Goal: Task Accomplishment & Management: Manage account settings

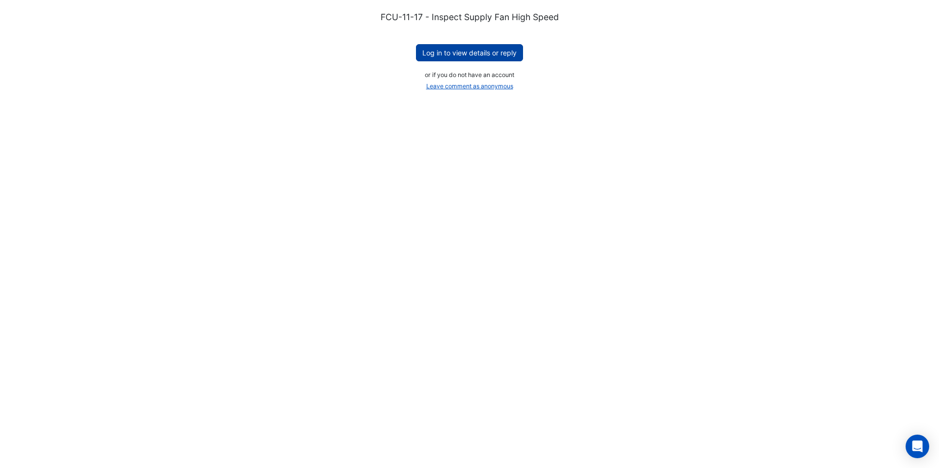
click at [465, 57] on button "Log in to view details or reply" at bounding box center [469, 52] width 107 height 17
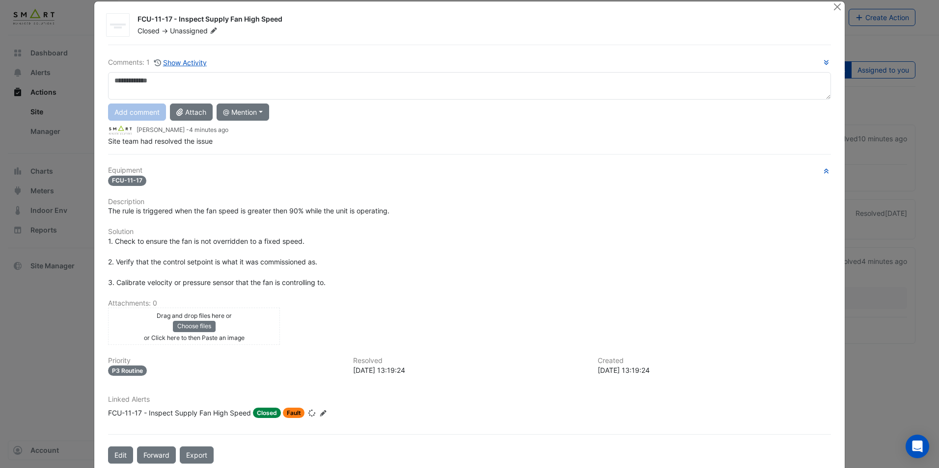
scroll to position [30, 0]
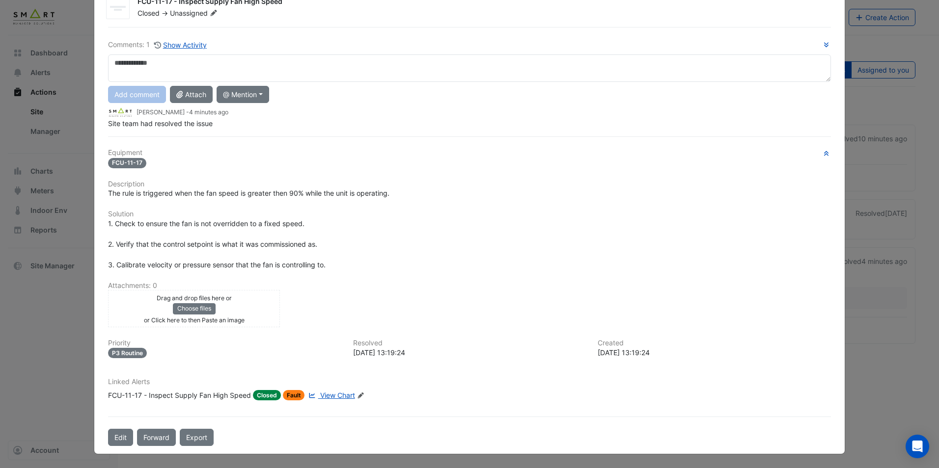
click at [288, 395] on span "Fault" at bounding box center [294, 395] width 22 height 10
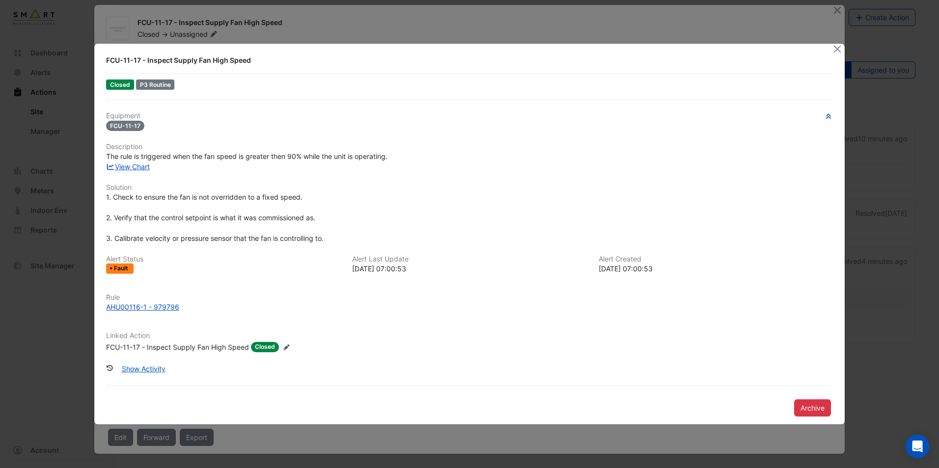
scroll to position [9, 0]
click at [132, 368] on button "Show Activity" at bounding box center [143, 368] width 56 height 17
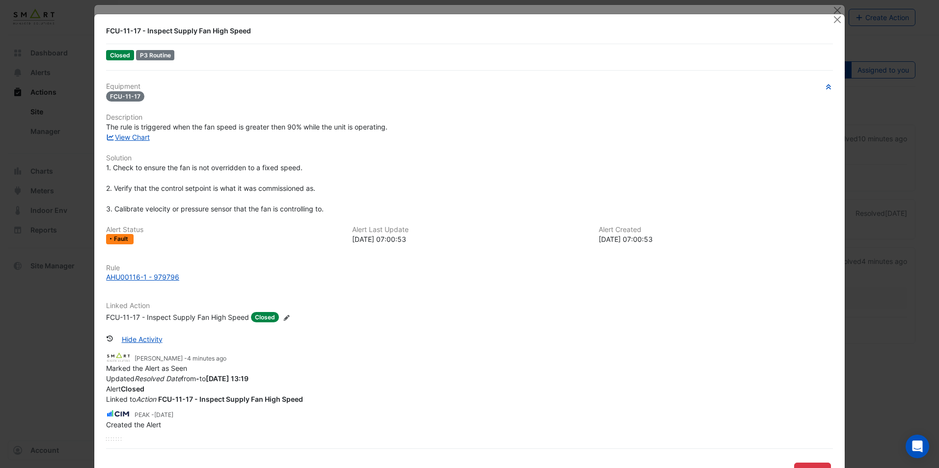
scroll to position [34, 0]
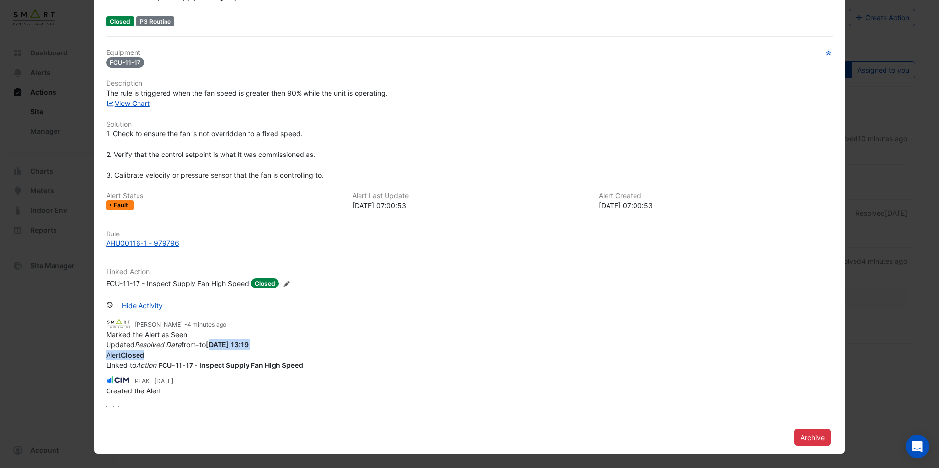
drag, startPoint x: 219, startPoint y: 345, endPoint x: 334, endPoint y: 351, distance: 115.0
click at [334, 351] on app-ticket-change-history "Michail Christodoulakis - 4 minutes ago Marked the Alert as Seen Updated Resolv…" at bounding box center [469, 344] width 727 height 53
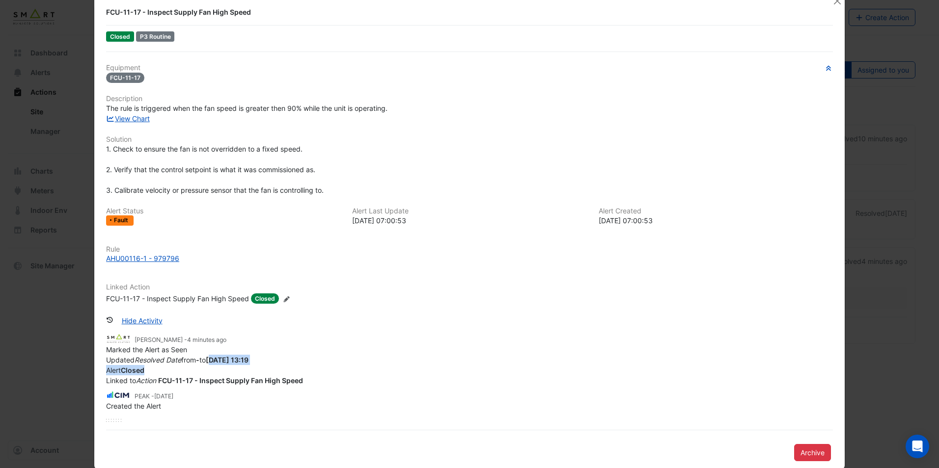
scroll to position [0, 0]
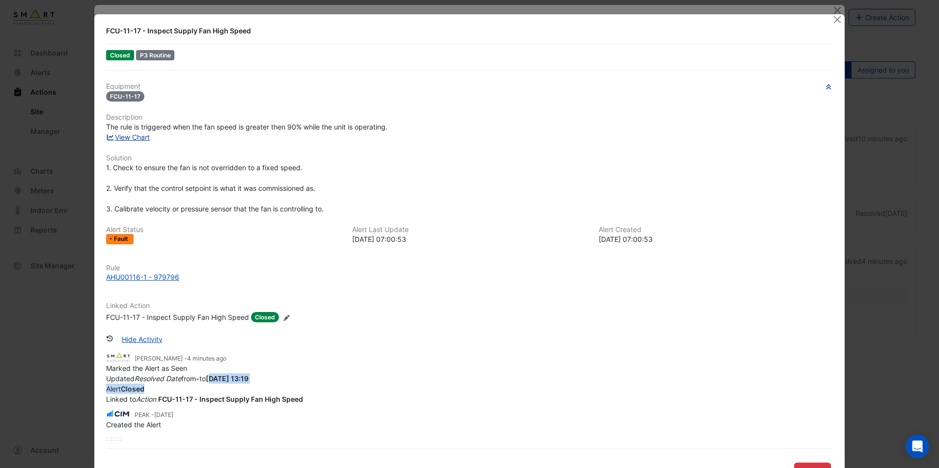
click at [127, 138] on link "View Chart" at bounding box center [128, 137] width 44 height 8
click at [25, 344] on ngb-modal-window "FCU-11-17 - Inspect Supply Fan High Speed Closed P3 Routine Equipment FCU-11-17…" at bounding box center [469, 234] width 939 height 468
click at [833, 19] on button "Close" at bounding box center [837, 19] width 10 height 10
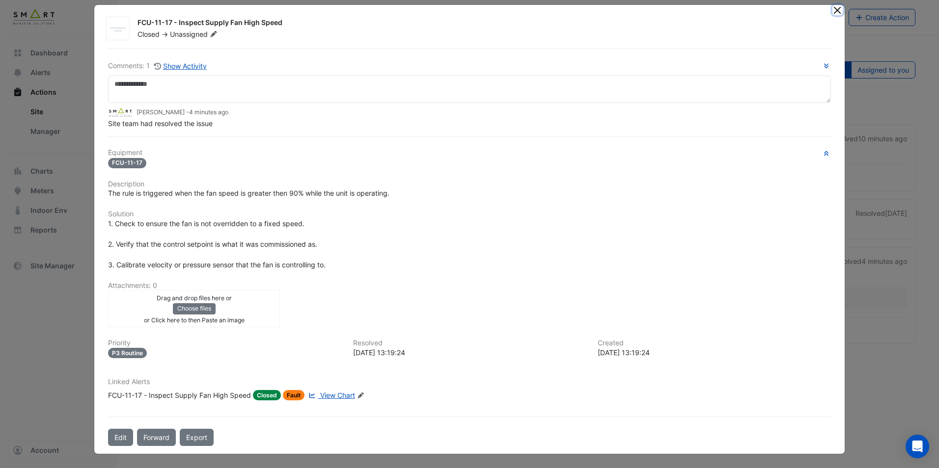
click at [833, 14] on button "Close" at bounding box center [837, 10] width 10 height 10
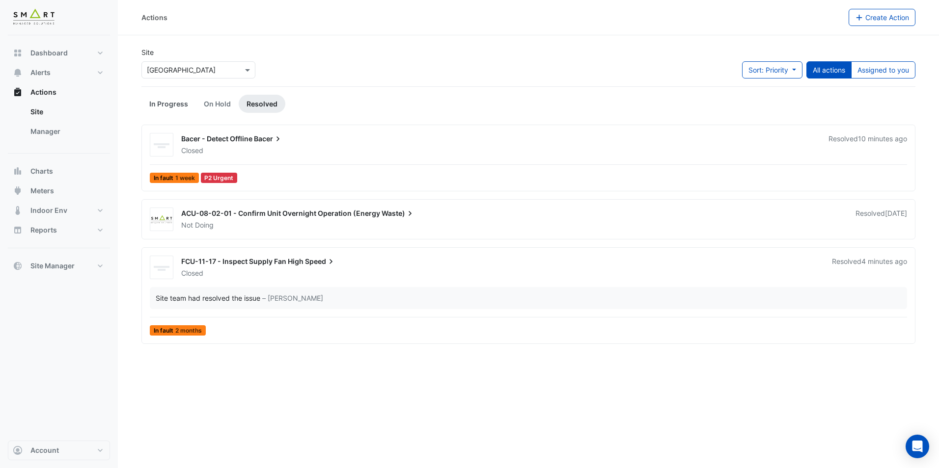
click at [179, 104] on link "In Progress" at bounding box center [168, 104] width 54 height 18
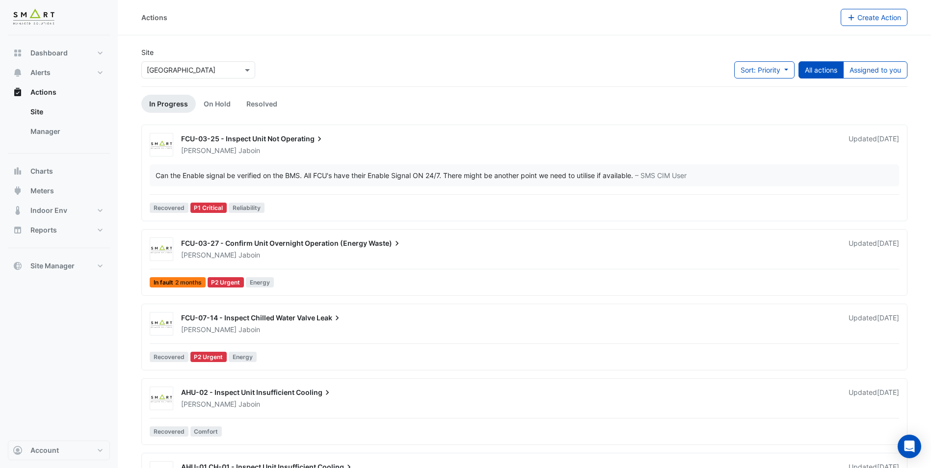
click at [321, 192] on div "FCU-03-25 - Inspect Unit Not Operating Adrien Jaboin Updated 3 days ago Can the…" at bounding box center [525, 175] width 758 height 84
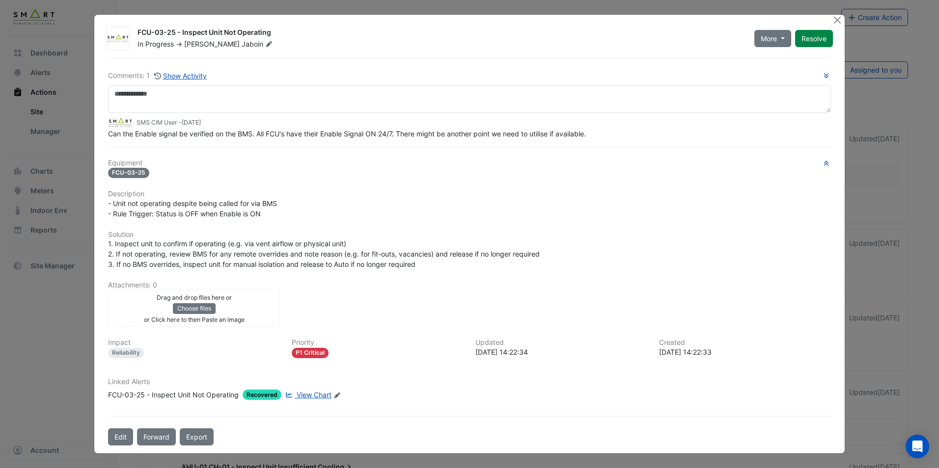
click at [812, 34] on button "Resolve" at bounding box center [814, 38] width 38 height 17
click at [834, 22] on button "Close" at bounding box center [837, 20] width 10 height 10
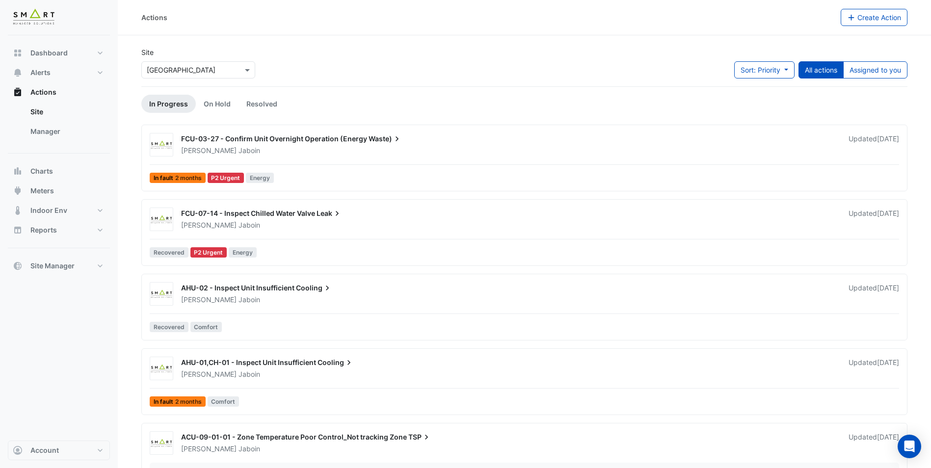
click at [351, 171] on div "FCU-03-27 - Confirm Unit Overnight Operation (Energy Waste) Adrien Jaboin Updat…" at bounding box center [525, 160] width 758 height 54
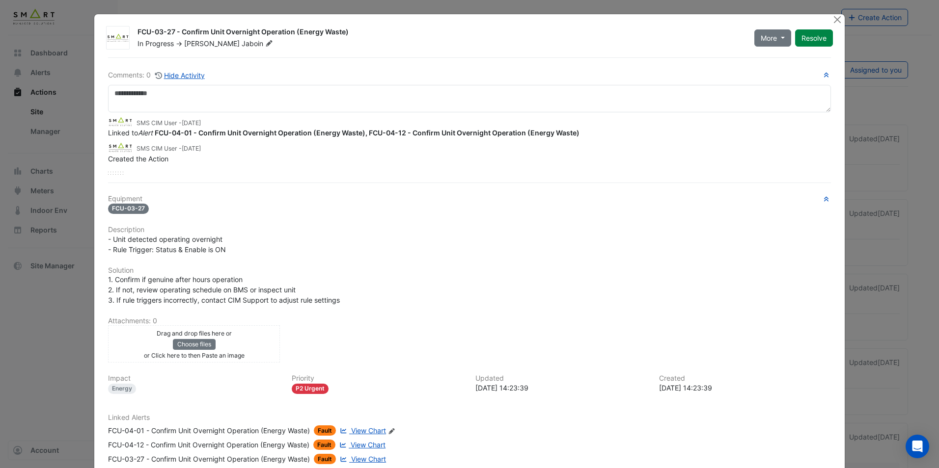
scroll to position [49, 0]
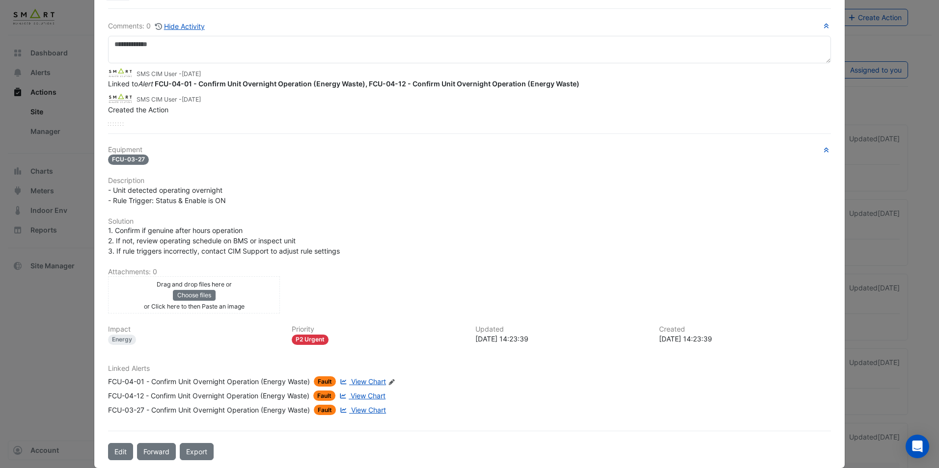
click at [361, 410] on span "View Chart" at bounding box center [368, 410] width 35 height 8
click at [363, 396] on span "View Chart" at bounding box center [368, 396] width 35 height 8
click at [40, 380] on ngb-modal-window "FCU-03-27 - Confirm Unit Overnight Operation (Energy Waste) In Progress -> Adri…" at bounding box center [469, 234] width 939 height 468
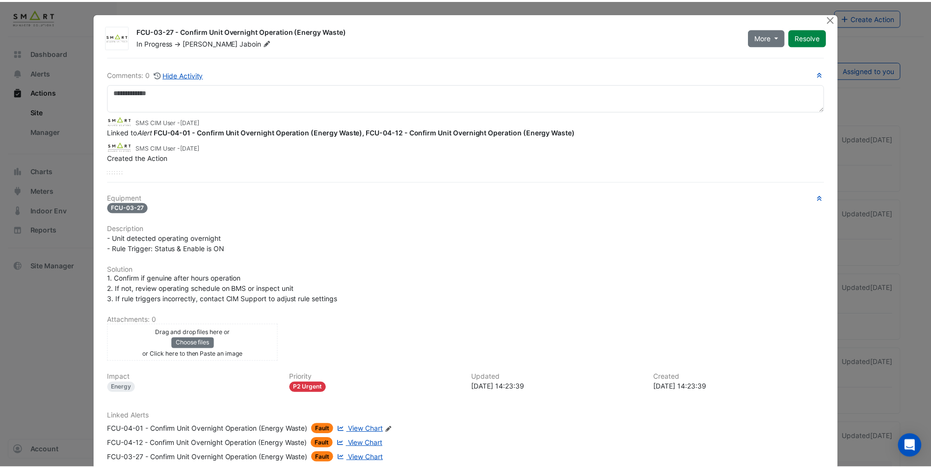
scroll to position [0, 0]
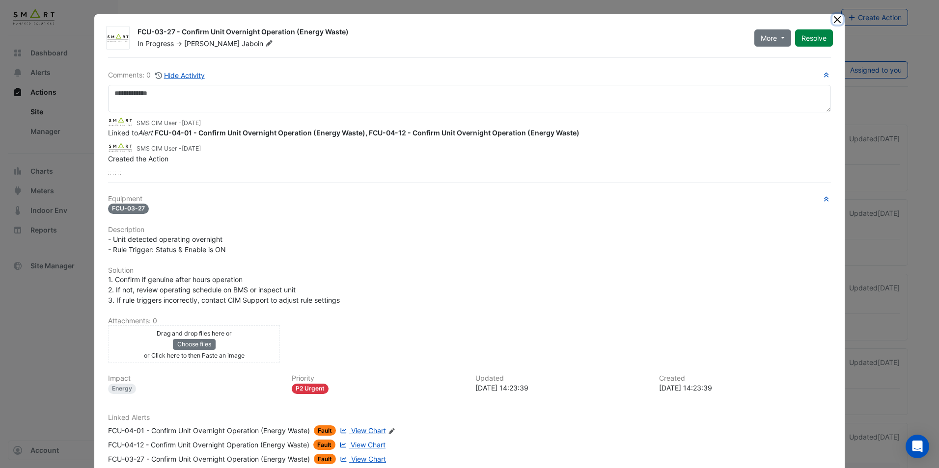
click at [835, 20] on button "Close" at bounding box center [837, 19] width 10 height 10
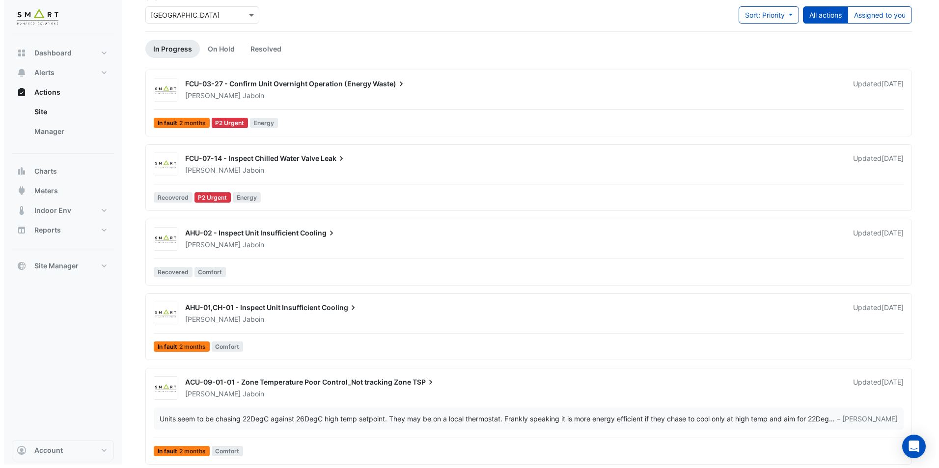
scroll to position [59, 0]
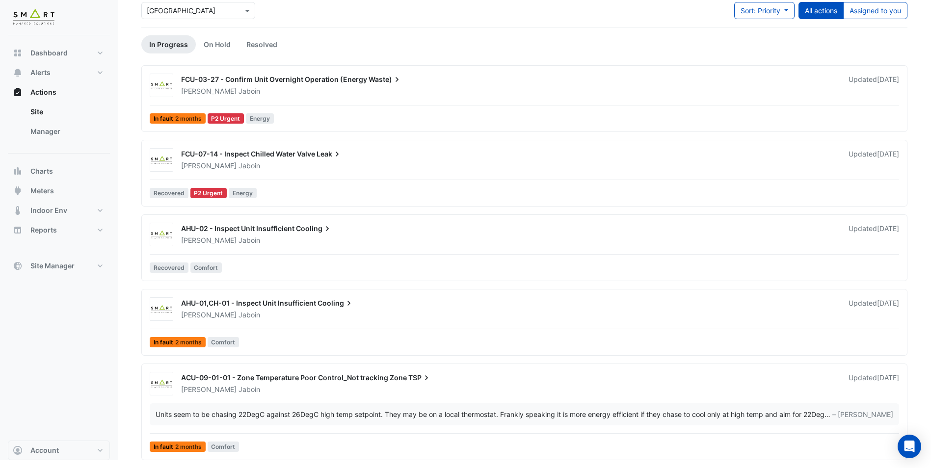
click at [422, 171] on div "FCU-07-14 - Inspect Chilled Water Valve Leak Adrien Jaboin Updated 1 month ago" at bounding box center [525, 160] width 758 height 24
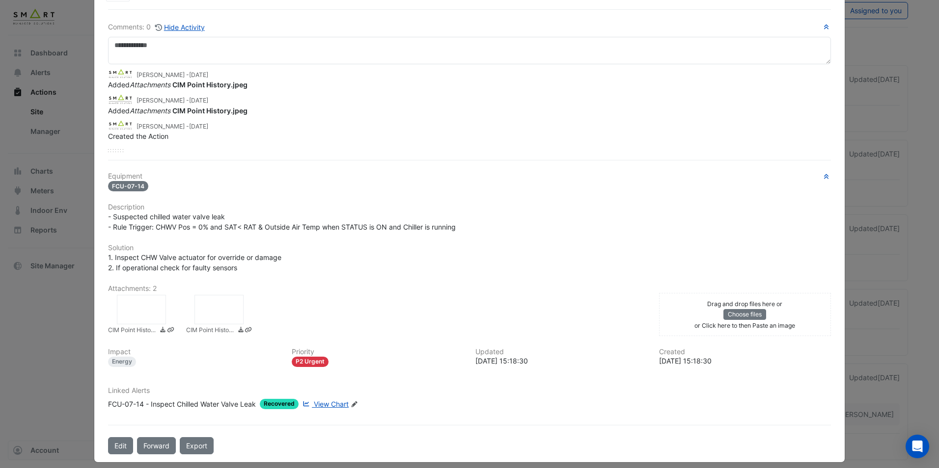
scroll to position [49, 0]
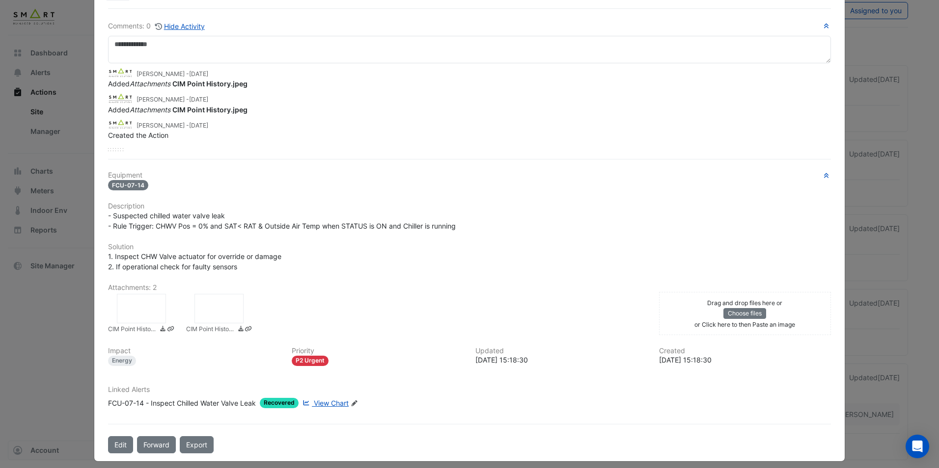
click at [54, 329] on ngb-modal-window "FCU-07-14 - Inspect Chilled Water Valve Leak In Progress -> Adrien Jaboin More …" at bounding box center [469, 234] width 939 height 468
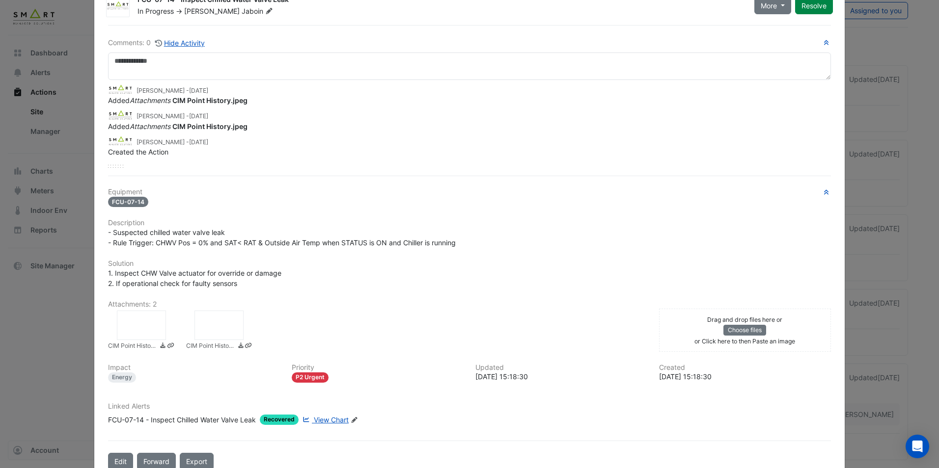
scroll to position [0, 0]
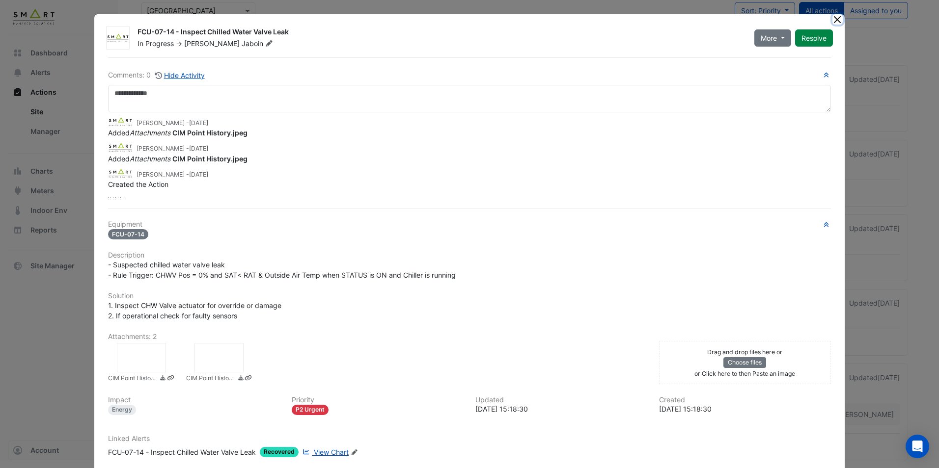
click at [832, 20] on button "Close" at bounding box center [837, 19] width 10 height 10
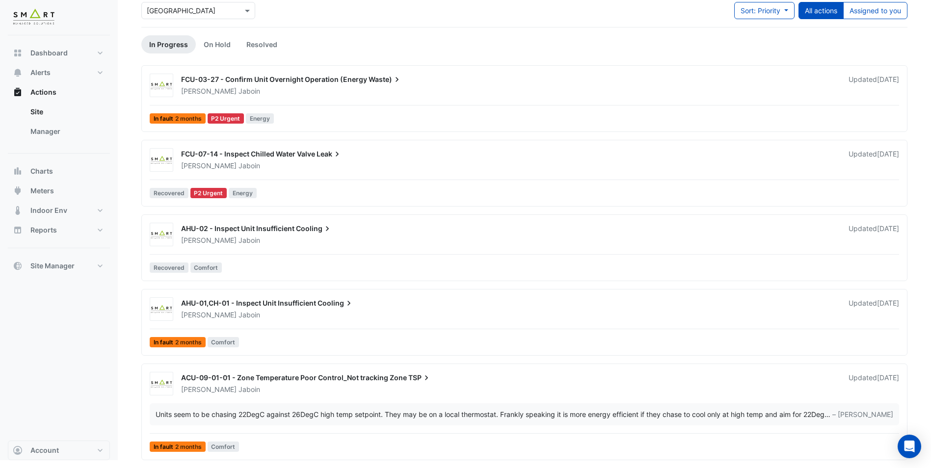
click at [346, 318] on div "Adrien Jaboin" at bounding box center [509, 315] width 658 height 10
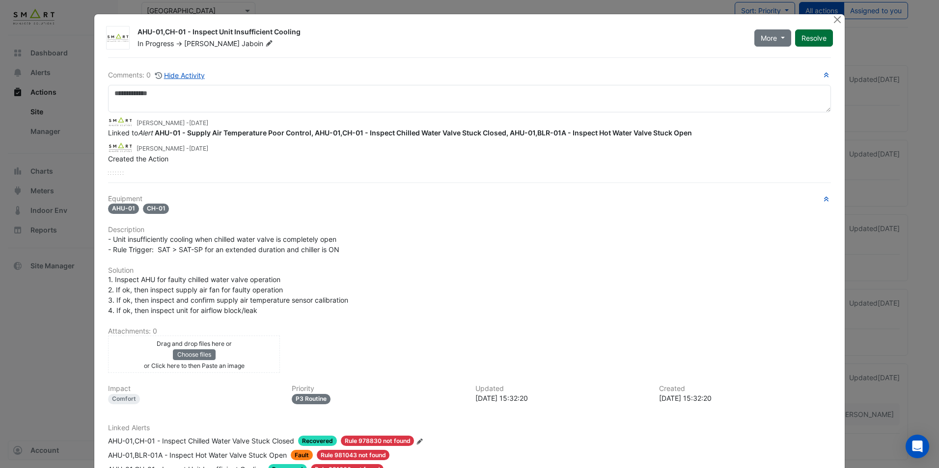
click at [803, 35] on button "Resolve" at bounding box center [814, 37] width 38 height 17
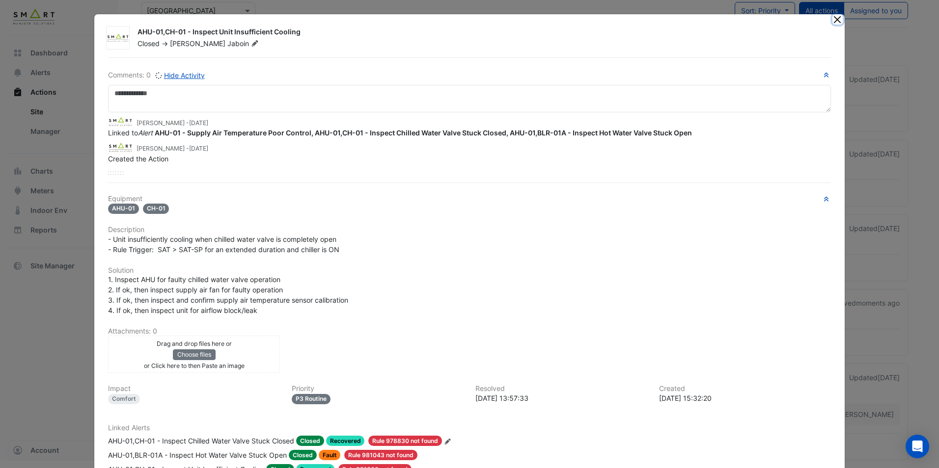
click at [833, 23] on button "Close" at bounding box center [837, 19] width 10 height 10
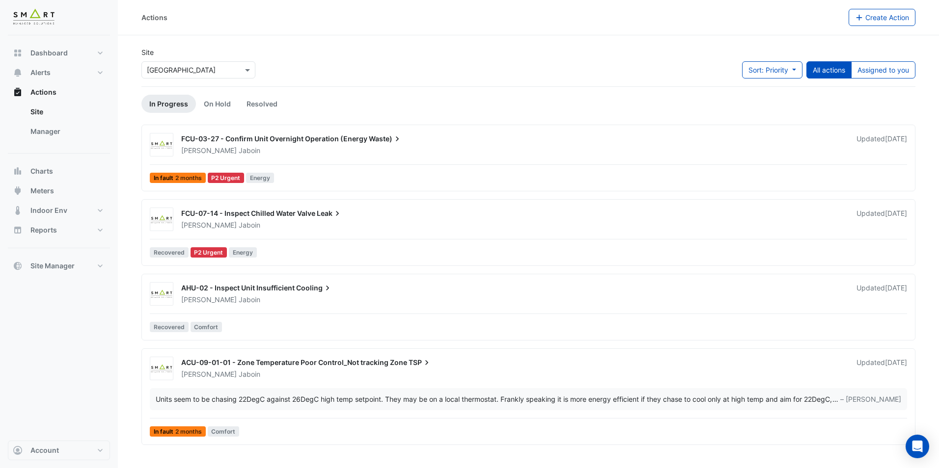
click at [331, 383] on div "ACU-09-01-01 - Zone Temperature Poor Control_Not tracking Zone TSP Adrien Jaboi…" at bounding box center [528, 399] width 765 height 84
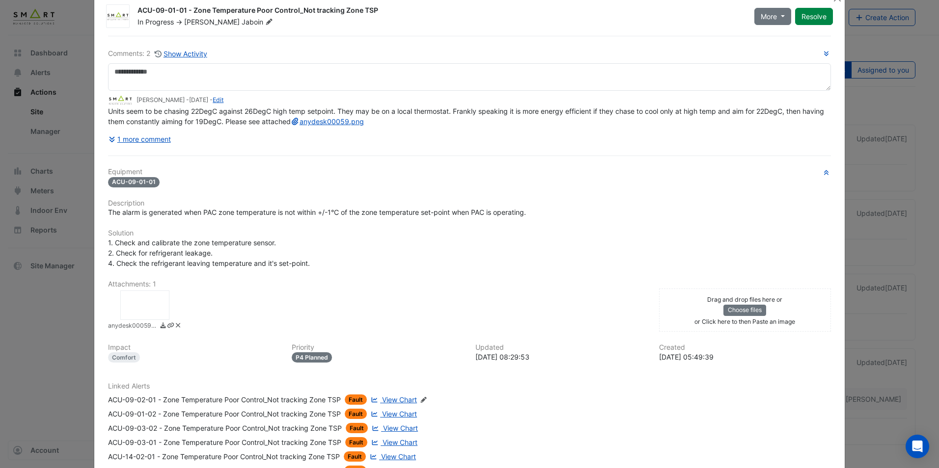
scroll to position [121, 0]
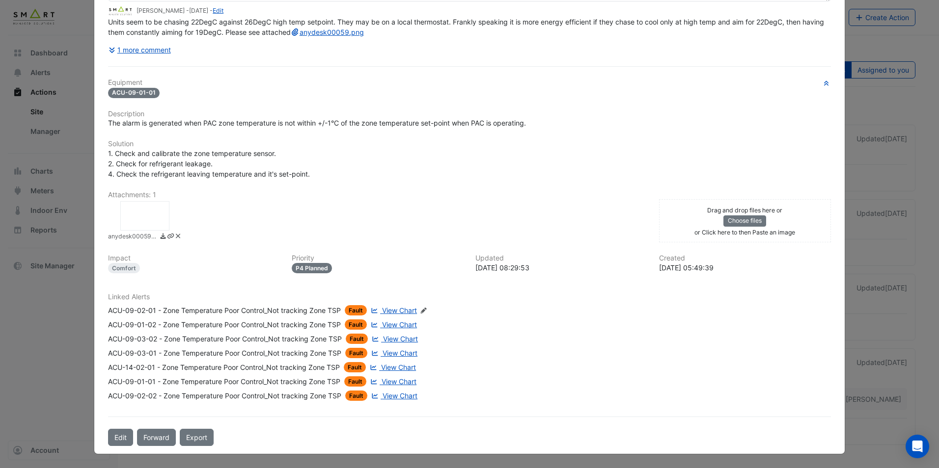
click at [395, 311] on span "View Chart" at bounding box center [399, 310] width 35 height 8
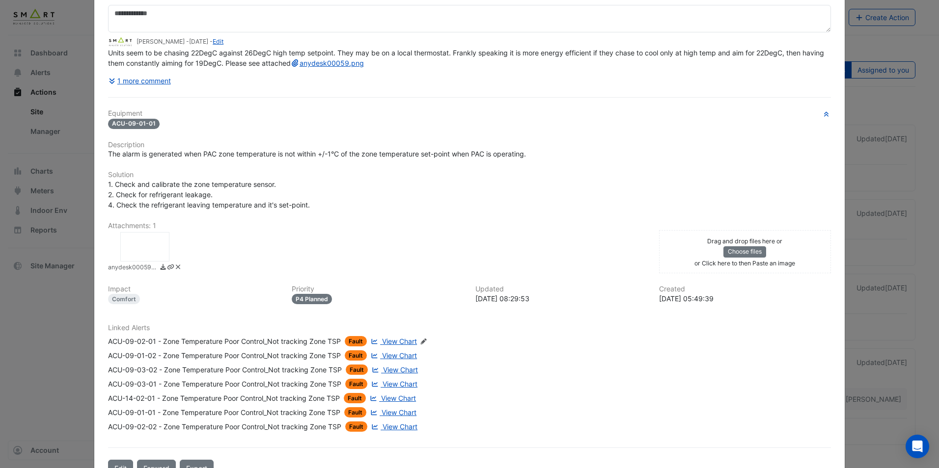
scroll to position [0, 0]
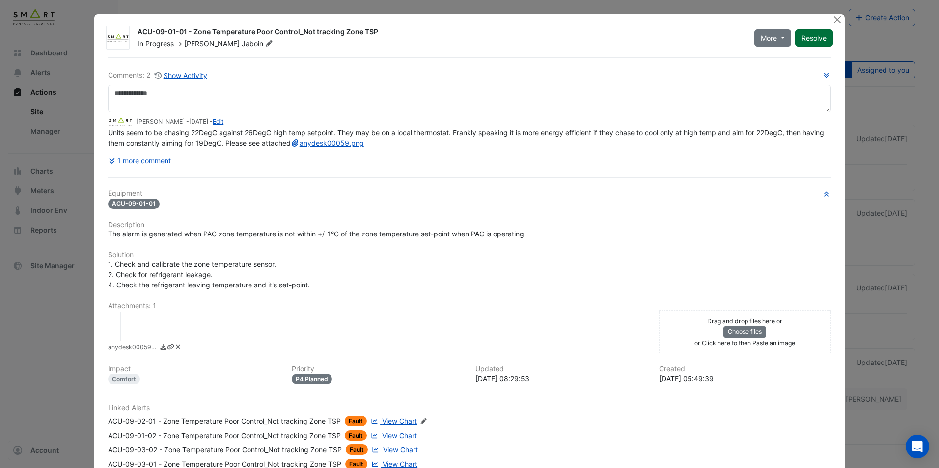
click at [812, 37] on button "Resolve" at bounding box center [814, 37] width 38 height 17
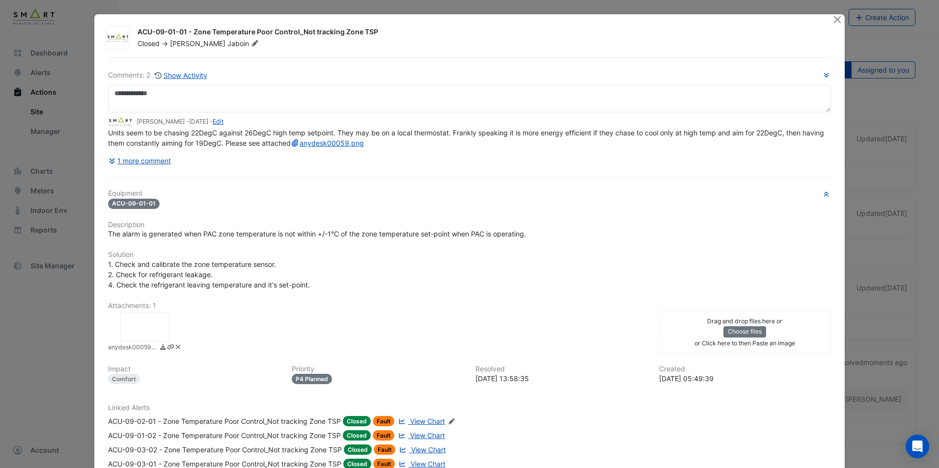
click at [12, 341] on ngb-modal-window "ACU-09-01-01 - Zone Temperature Poor Control_Not tracking Zone TSP Closed -> Ad…" at bounding box center [469, 234] width 939 height 468
click at [837, 22] on button "Close" at bounding box center [837, 19] width 10 height 10
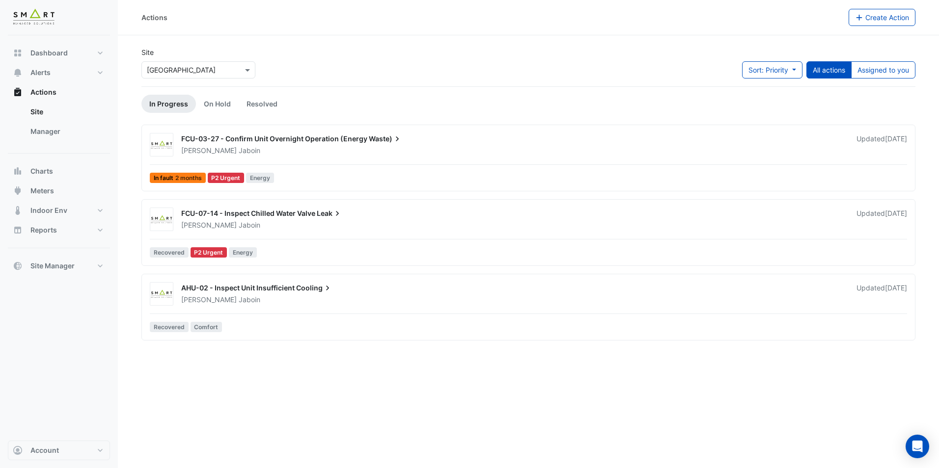
click at [335, 312] on div "AHU-02 - Inspect Unit Insufficient Cooling Adrien Jaboin Updated 1 month ago Re…" at bounding box center [528, 309] width 765 height 54
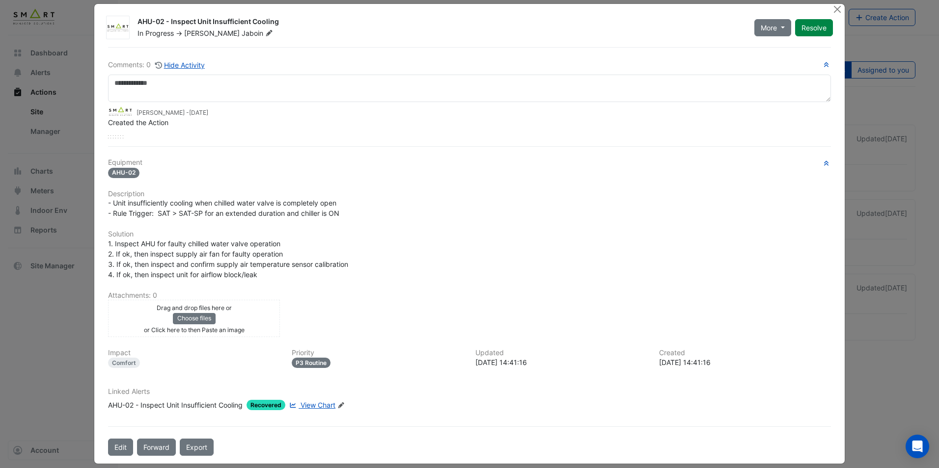
scroll to position [20, 0]
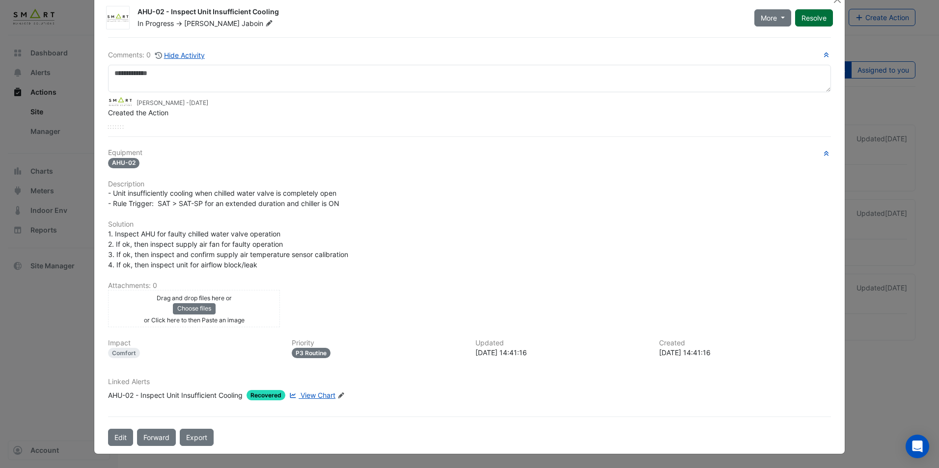
click at [817, 22] on button "Resolve" at bounding box center [814, 17] width 38 height 17
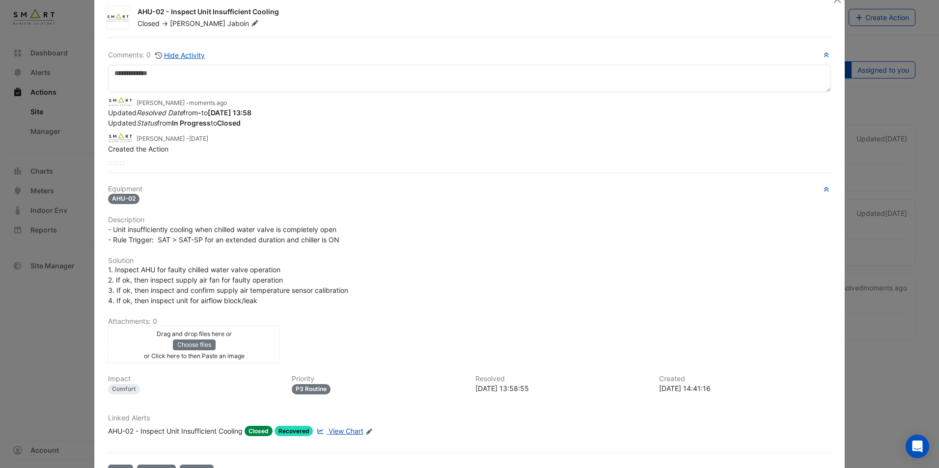
click at [915, 338] on ngb-modal-window "AHU-02 - Inspect Unit Insufficient Cooling Closed -> Adrien Jaboin Comments: 0 …" at bounding box center [469, 234] width 939 height 468
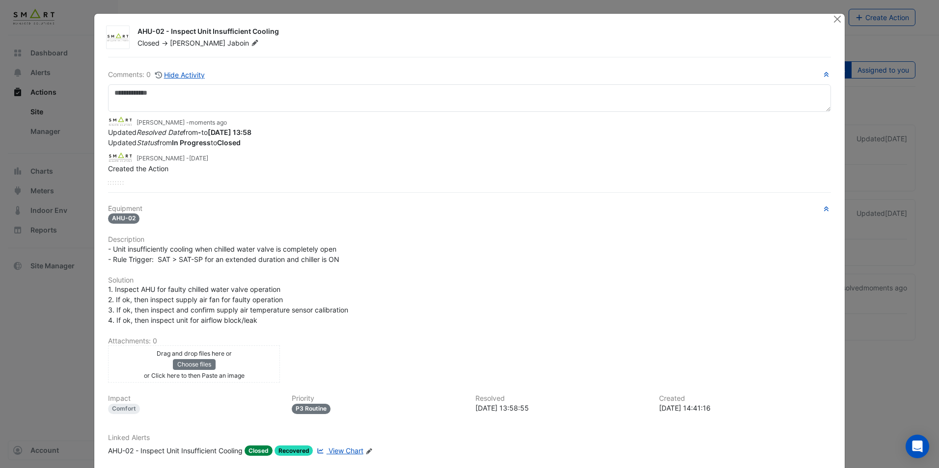
scroll to position [0, 0]
click at [832, 24] on button "Close" at bounding box center [837, 19] width 10 height 10
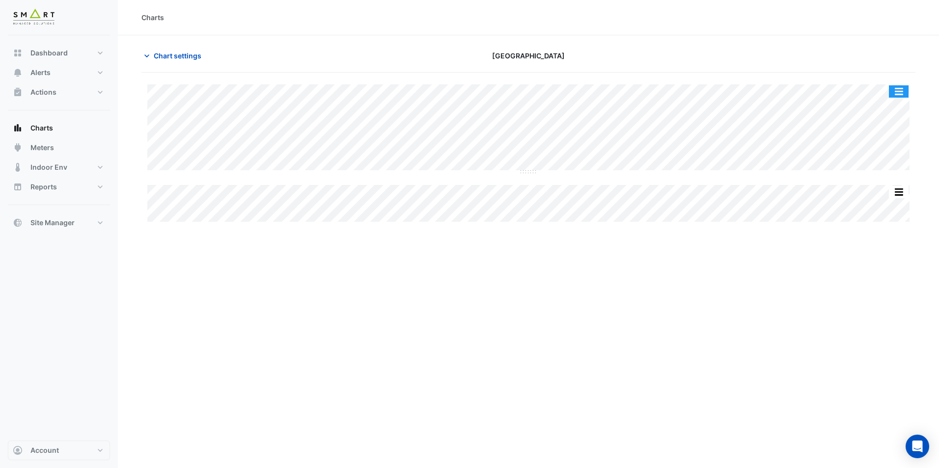
click at [901, 93] on button "button" at bounding box center [899, 91] width 20 height 12
click at [145, 58] on icon "button" at bounding box center [147, 56] width 10 height 10
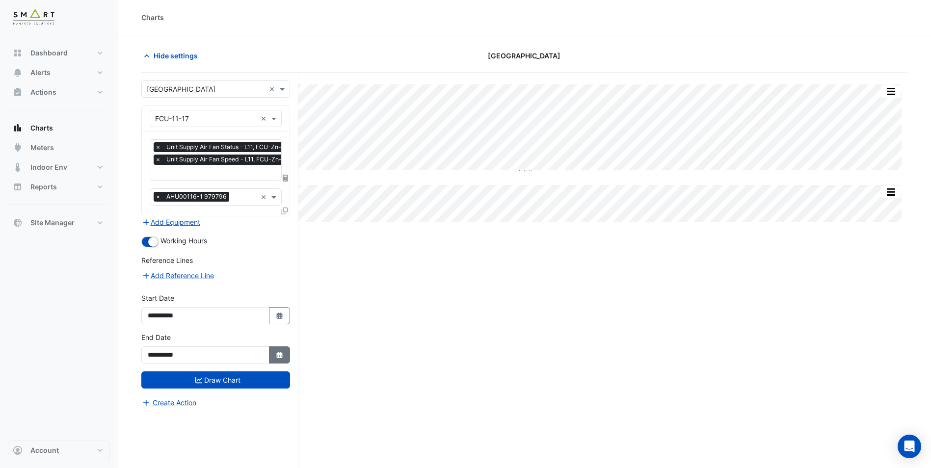
click at [277, 353] on icon "button" at bounding box center [279, 355] width 6 height 6
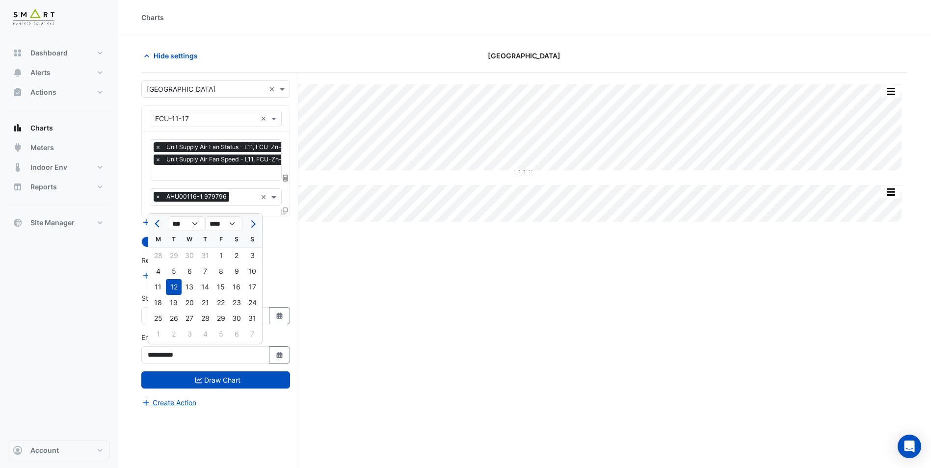
click at [256, 217] on button "Next month" at bounding box center [252, 224] width 12 height 16
click at [257, 226] on button "Next month" at bounding box center [252, 224] width 12 height 16
select select "**"
click at [209, 272] on div "9" at bounding box center [205, 272] width 16 height 16
type input "**********"
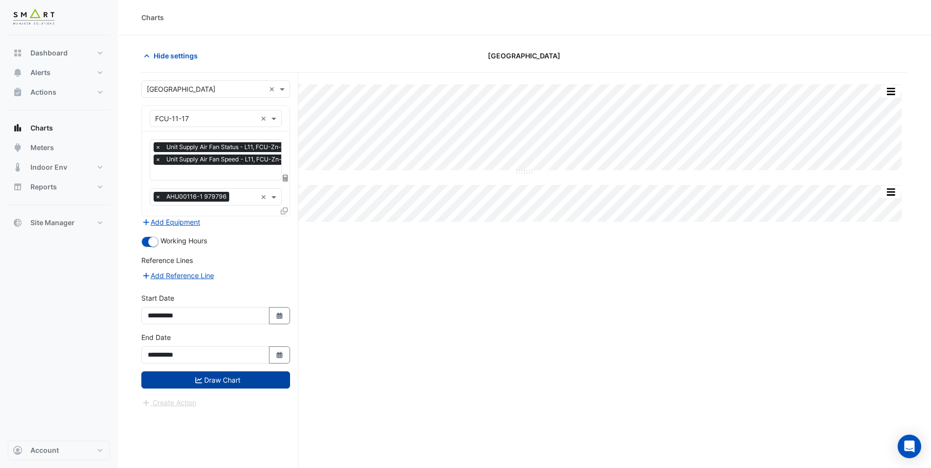
click at [237, 375] on button "Draw Chart" at bounding box center [215, 380] width 149 height 17
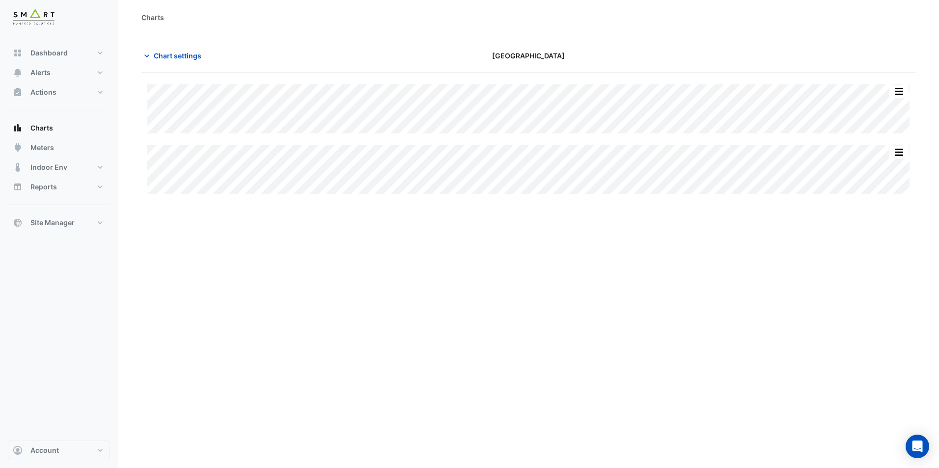
type input "**********"
click at [171, 51] on span "Chart settings" at bounding box center [178, 56] width 48 height 10
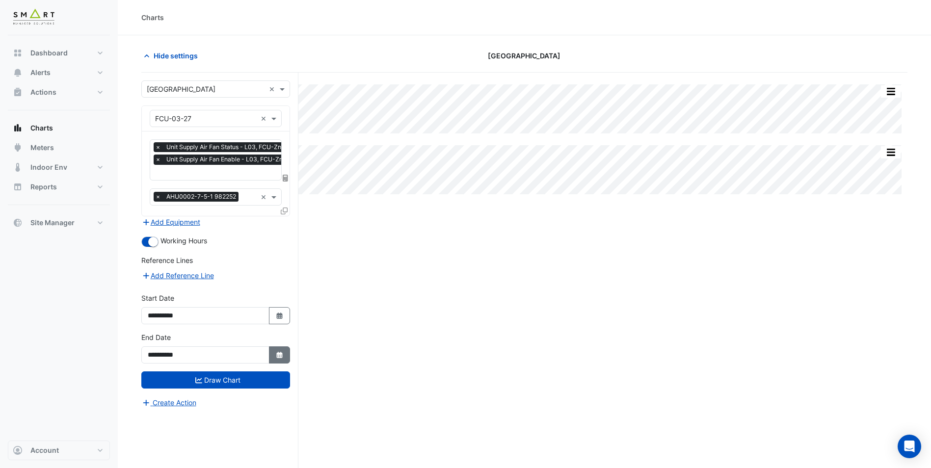
click at [281, 355] on icon "button" at bounding box center [279, 355] width 6 height 6
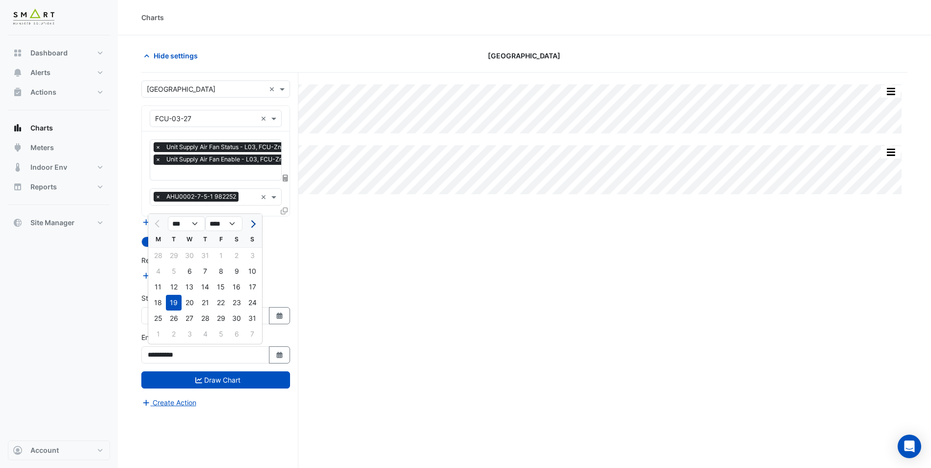
click at [257, 226] on button "Next month" at bounding box center [252, 224] width 12 height 16
select select "**"
drag, startPoint x: 203, startPoint y: 271, endPoint x: 206, endPoint y: 278, distance: 7.8
click at [204, 271] on div "9" at bounding box center [205, 272] width 16 height 16
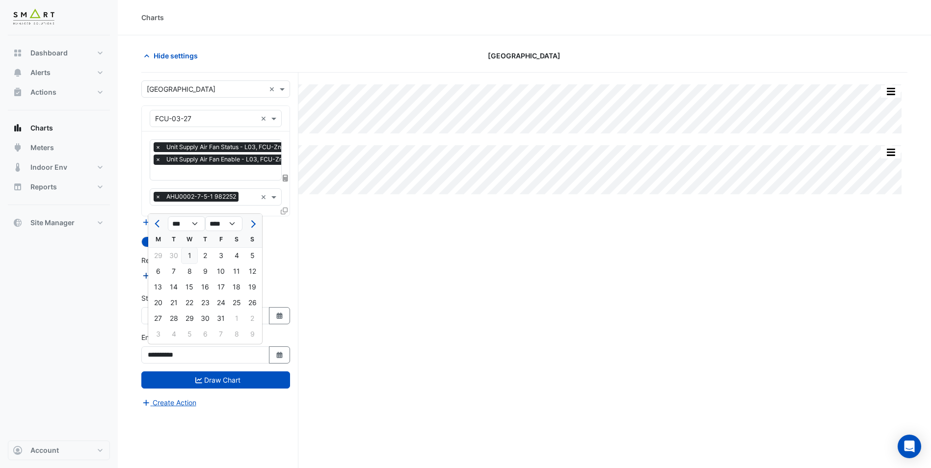
type input "**********"
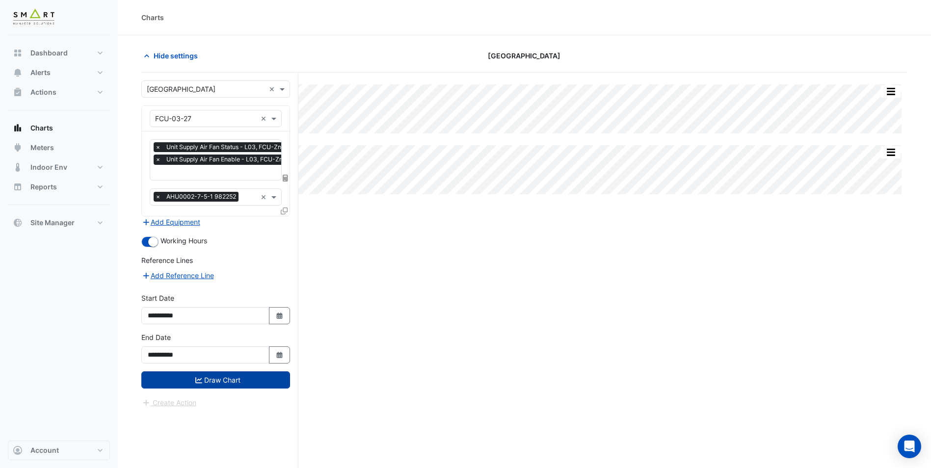
click at [241, 382] on button "Draw Chart" at bounding box center [215, 380] width 149 height 17
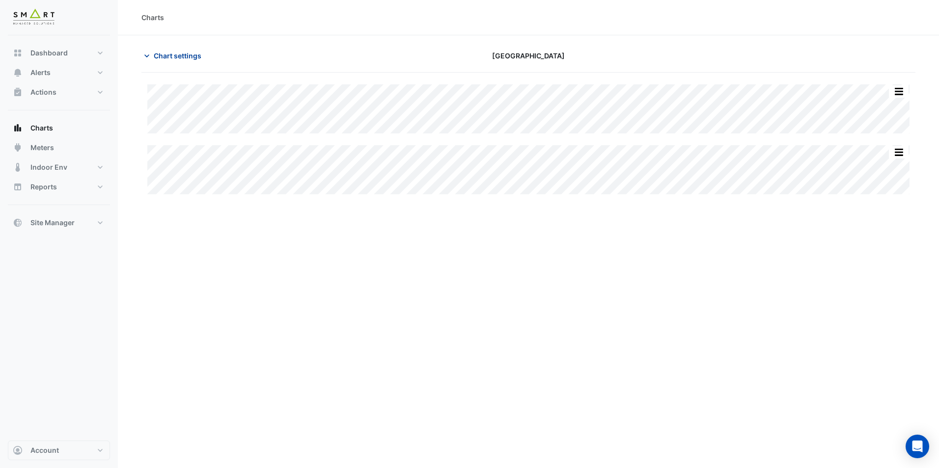
type input "**********"
click at [168, 59] on span "Chart settings" at bounding box center [178, 56] width 48 height 10
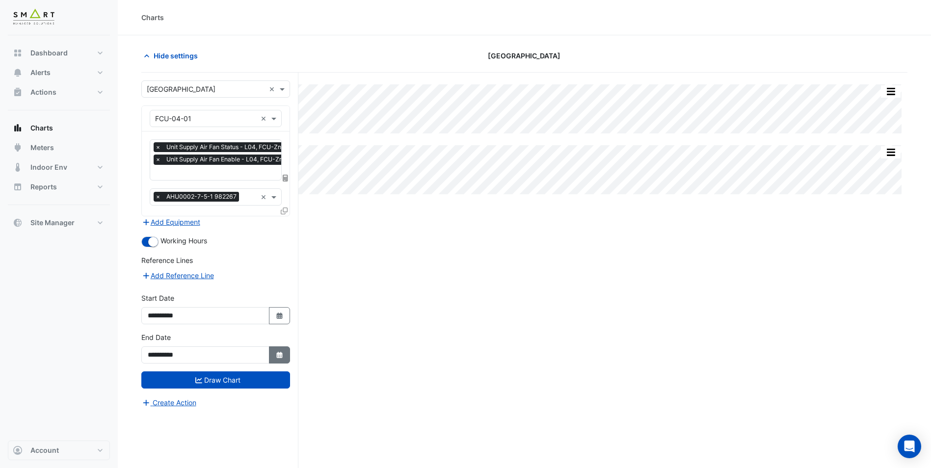
click at [279, 352] on icon "Select Date" at bounding box center [279, 355] width 9 height 7
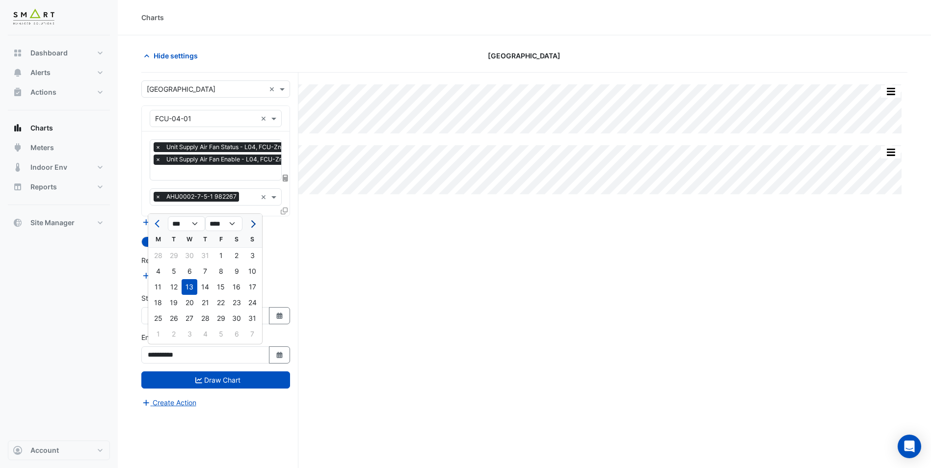
click at [256, 227] on button "Next month" at bounding box center [252, 224] width 12 height 16
click at [158, 225] on span "Previous month" at bounding box center [158, 223] width 7 height 7
select select "**"
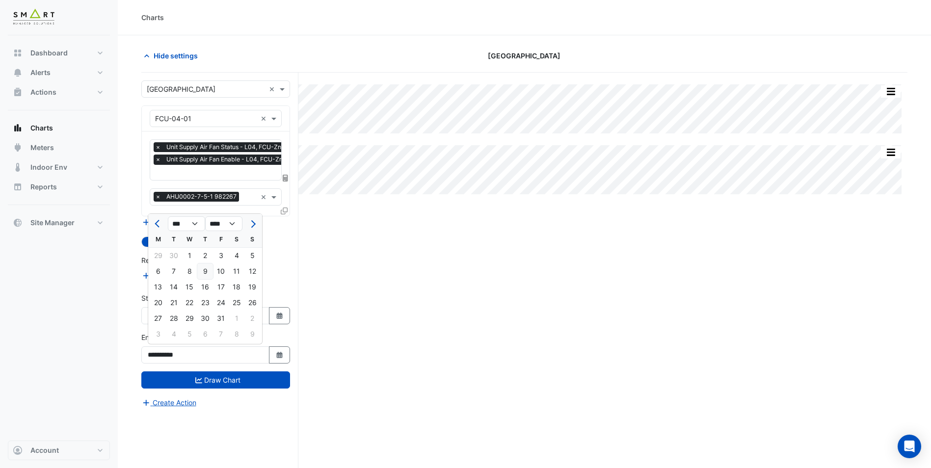
click at [210, 276] on div "9" at bounding box center [205, 272] width 16 height 16
type input "**********"
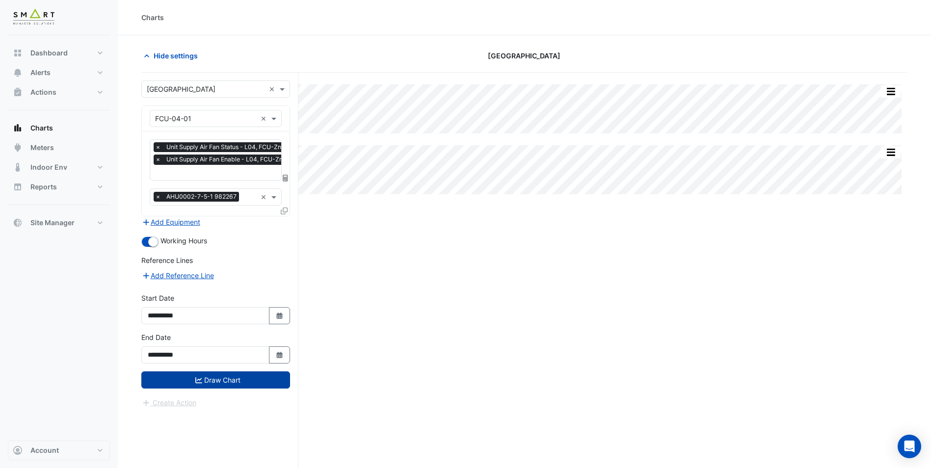
click at [247, 383] on button "Draw Chart" at bounding box center [215, 380] width 149 height 17
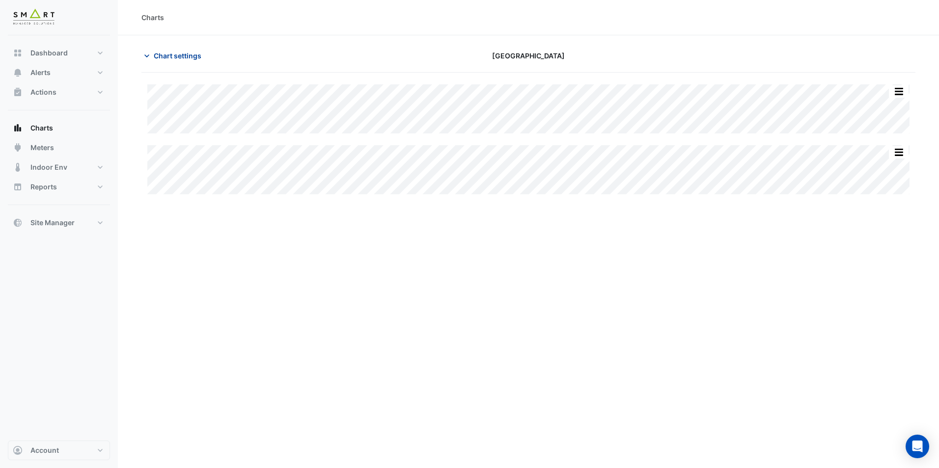
type input "**********"
click at [172, 54] on span "Chart settings" at bounding box center [178, 56] width 48 height 10
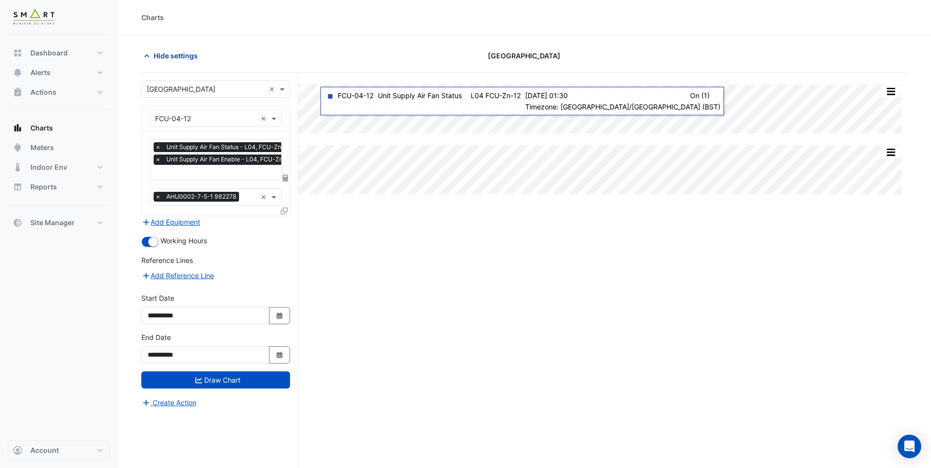
click at [176, 59] on span "Hide settings" at bounding box center [176, 56] width 44 height 10
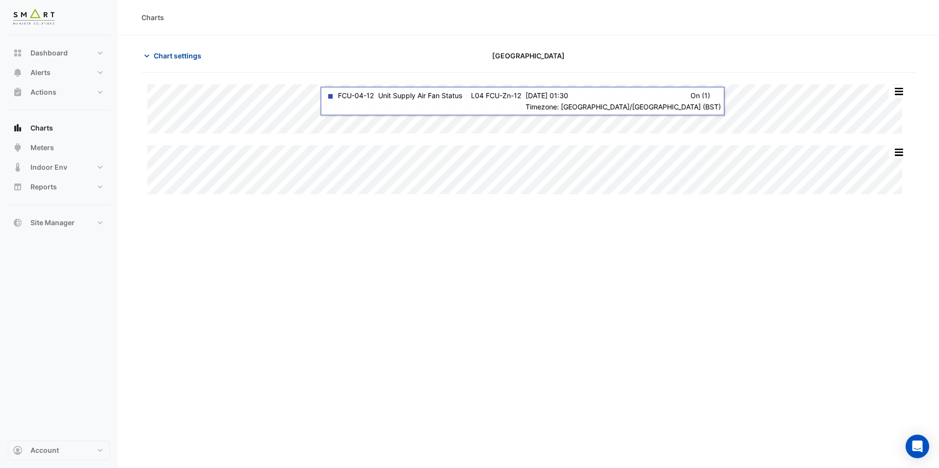
click at [176, 59] on span "Chart settings" at bounding box center [178, 56] width 48 height 10
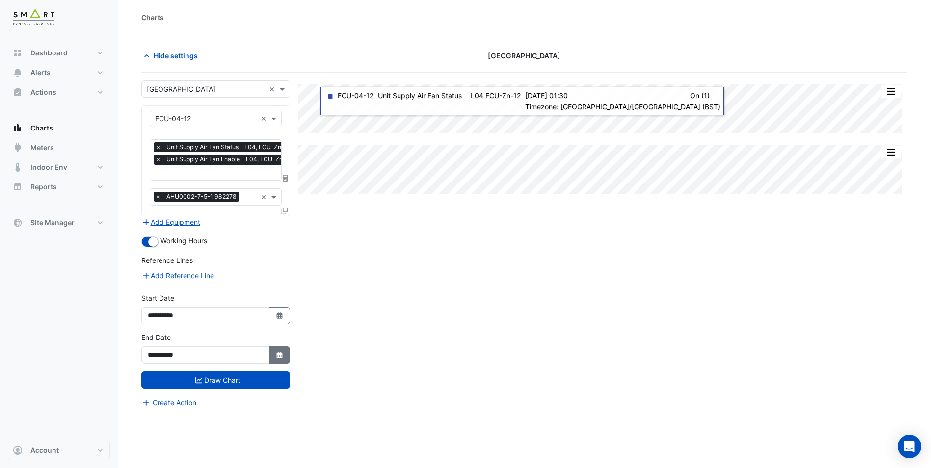
click at [283, 358] on fa-icon "Select Date" at bounding box center [279, 355] width 9 height 8
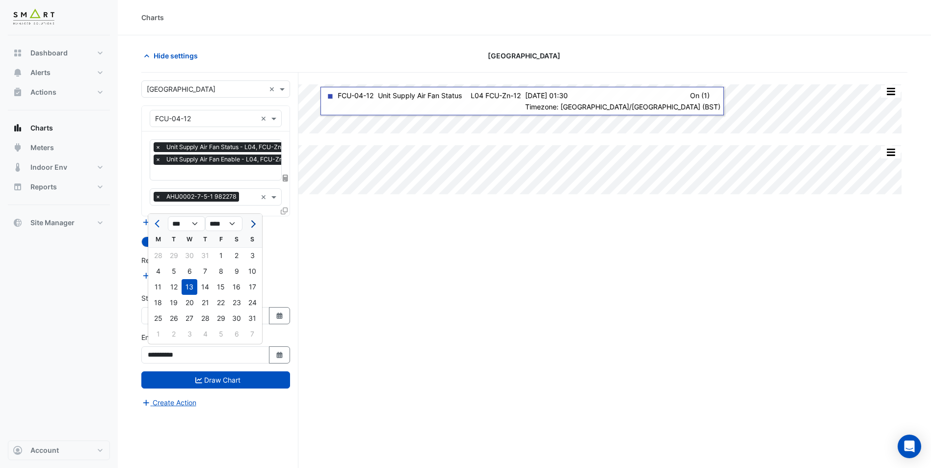
click at [255, 228] on button "Next month" at bounding box center [252, 224] width 12 height 16
select select "**"
click at [208, 271] on div "9" at bounding box center [205, 272] width 16 height 16
type input "**********"
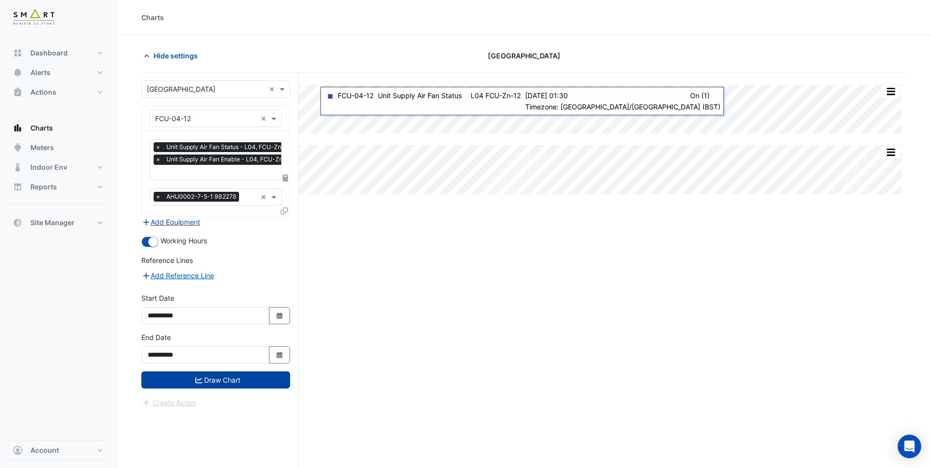
click at [249, 381] on button "Draw Chart" at bounding box center [215, 380] width 149 height 17
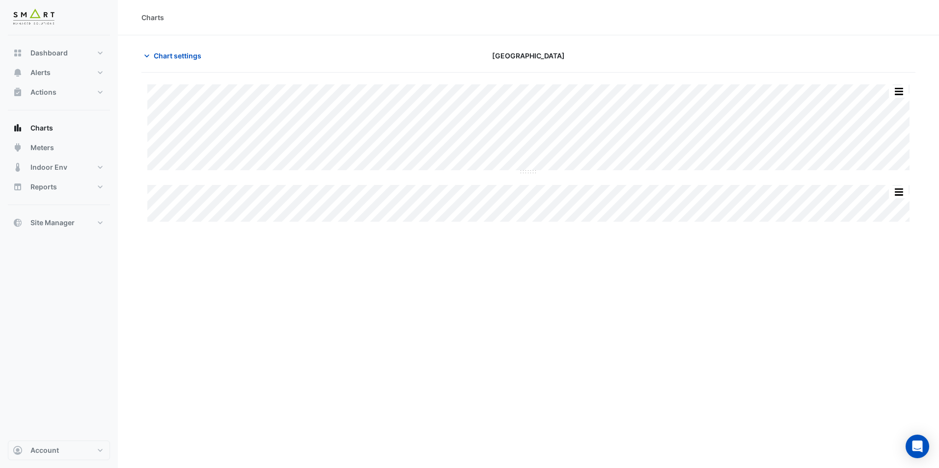
type input "**********"
click at [161, 59] on span "Chart settings" at bounding box center [178, 56] width 48 height 10
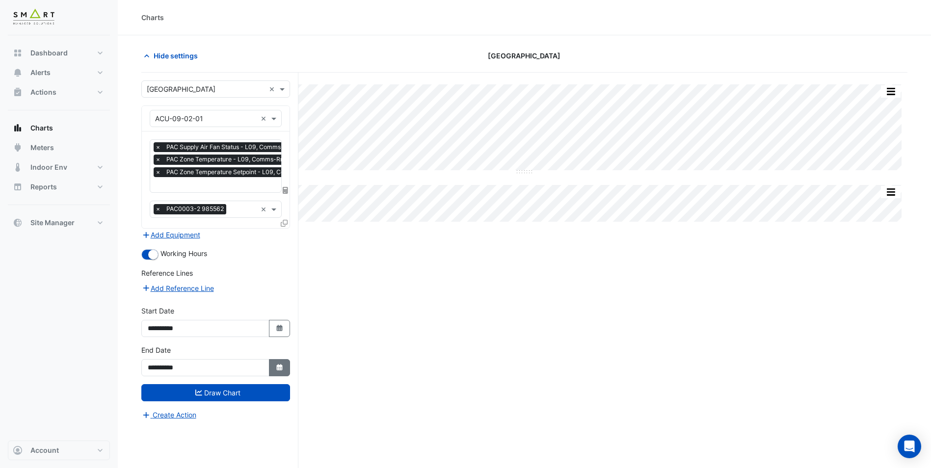
click at [283, 369] on icon "Select Date" at bounding box center [279, 367] width 9 height 7
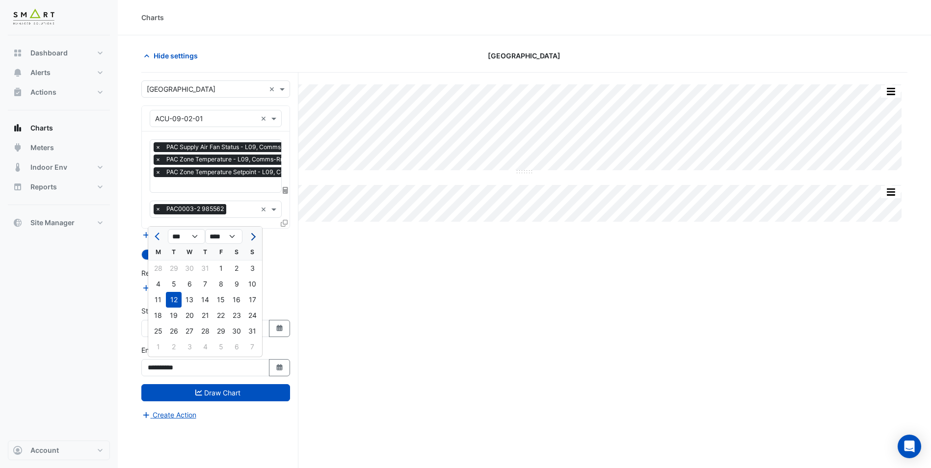
click at [255, 240] on button "Next month" at bounding box center [252, 237] width 12 height 16
select select "**"
click at [209, 287] on div "9" at bounding box center [205, 284] width 16 height 16
type input "**********"
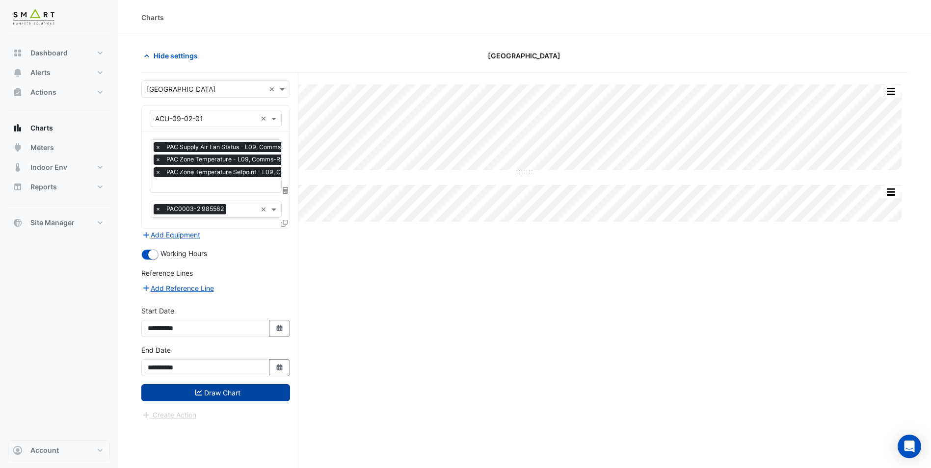
click at [226, 390] on button "Draw Chart" at bounding box center [215, 392] width 149 height 17
